Goal: Use online tool/utility: Use online tool/utility

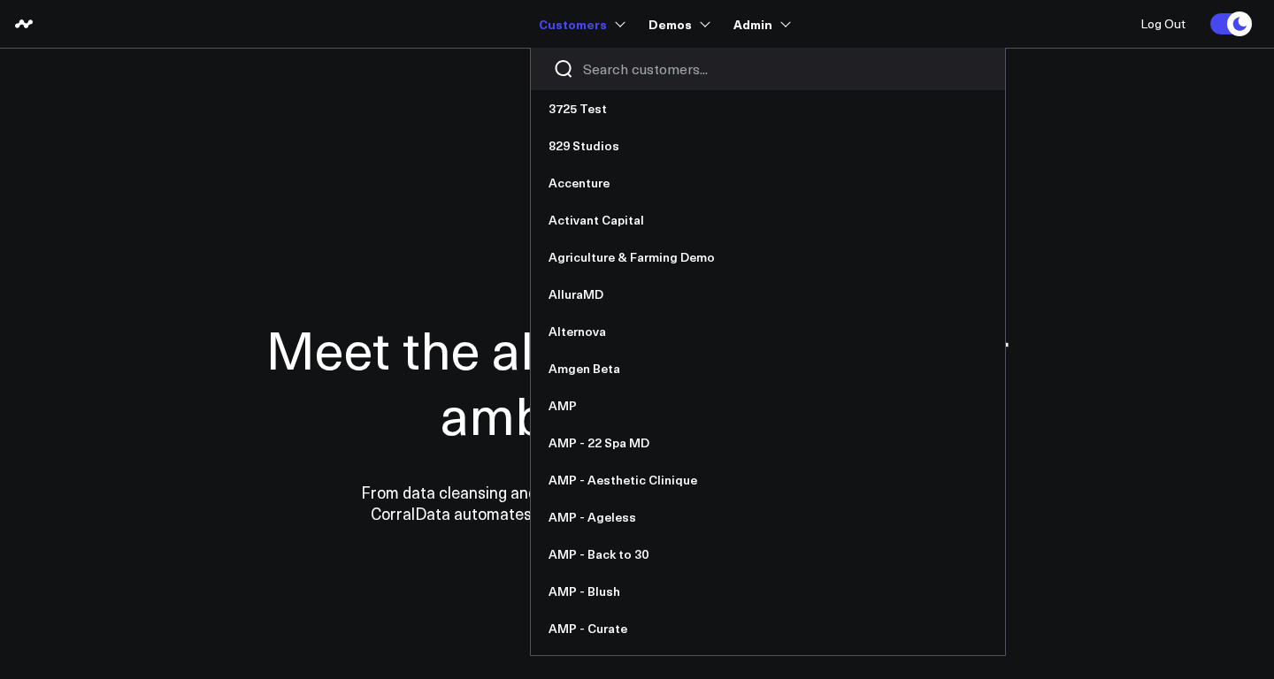
click at [616, 75] on input "Search customers input" at bounding box center [783, 68] width 400 height 19
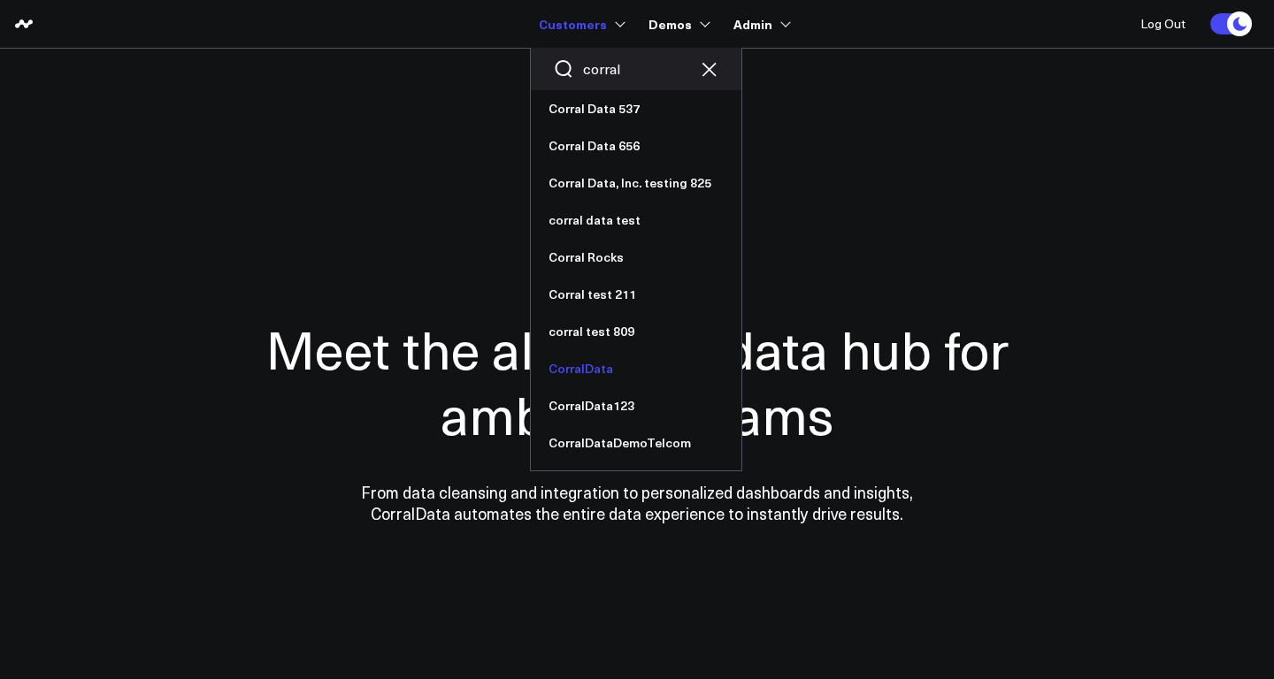
type input "corral"
click at [613, 363] on link "CorralData" at bounding box center [636, 368] width 211 height 37
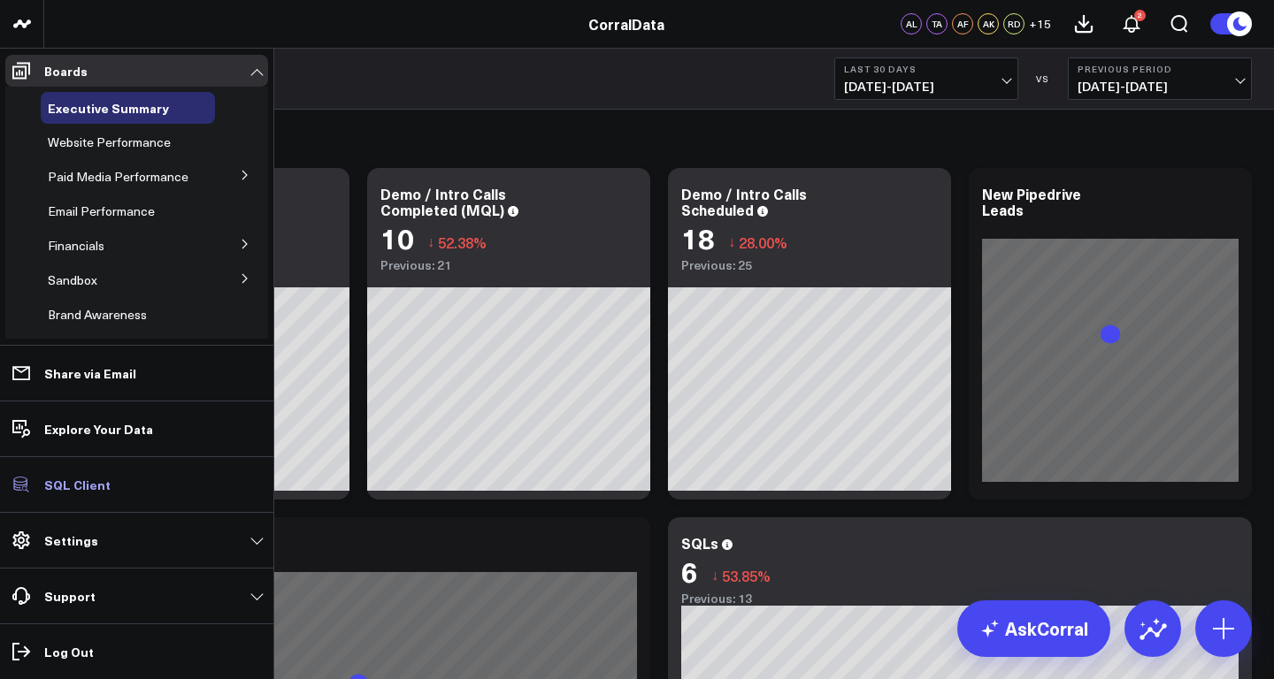
click at [85, 479] on p "SQL Client" at bounding box center [77, 485] width 66 height 14
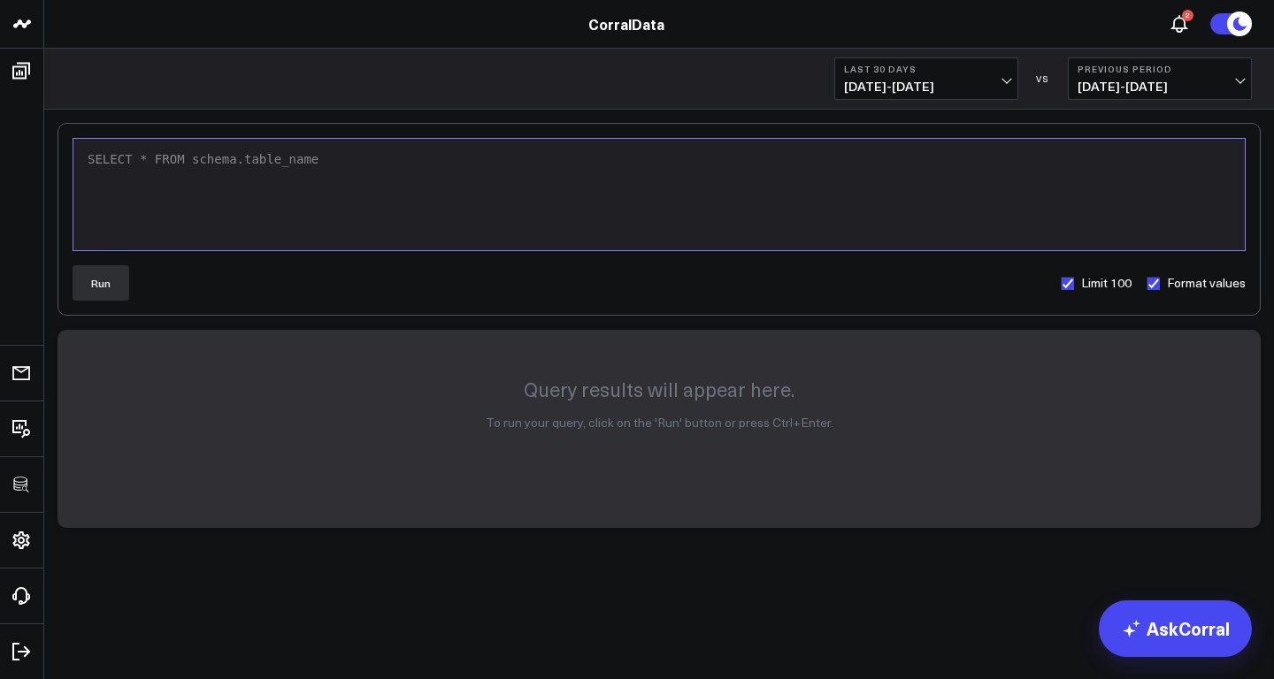
click at [265, 159] on div "SELECT * FROM schema.table_name" at bounding box center [659, 160] width 1154 height 18
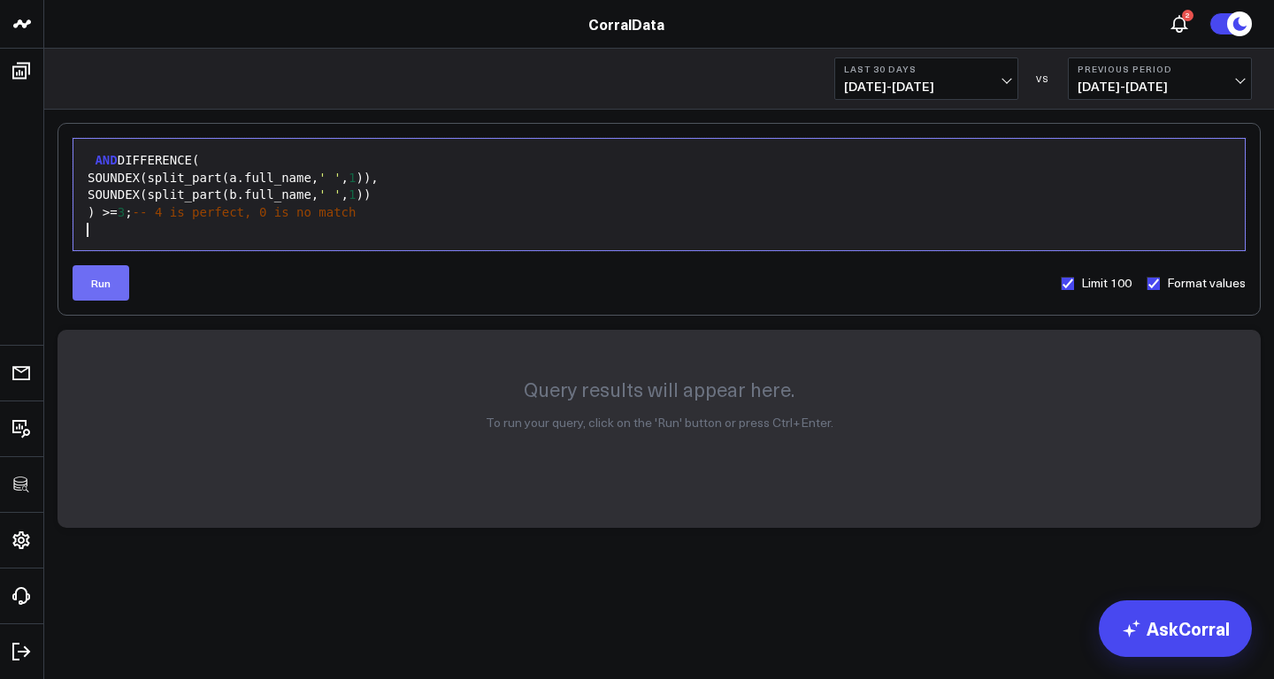
click at [105, 277] on button "Run" at bounding box center [101, 282] width 57 height 35
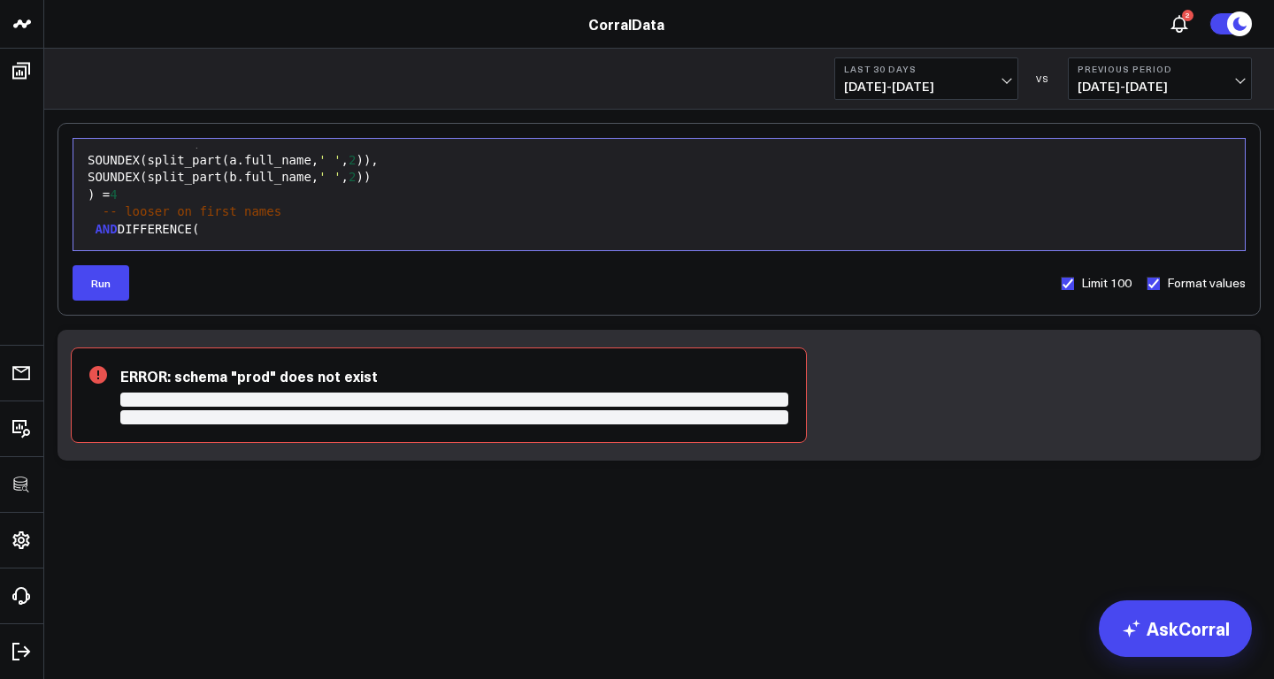
scroll to position [260, 0]
